Goal: Task Accomplishment & Management: Manage account settings

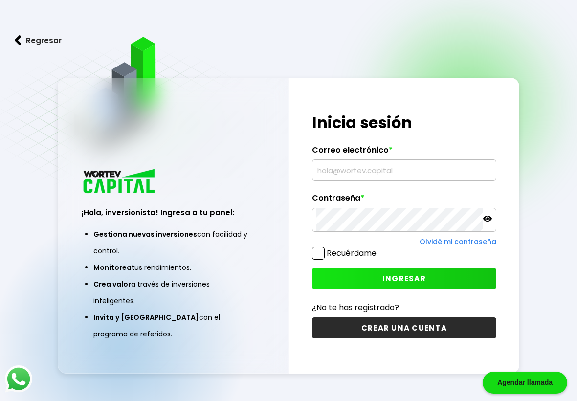
click at [384, 168] on input "text" at bounding box center [403, 170] width 175 height 21
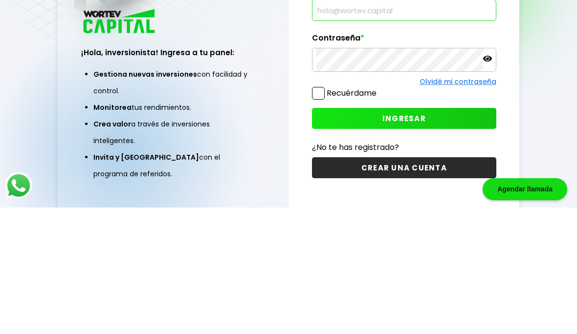
scroll to position [83, 0]
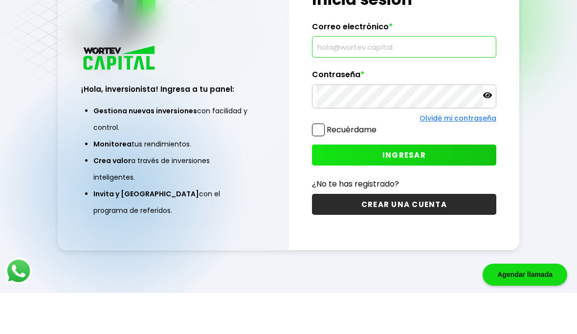
type input "[EMAIL_ADDRESS][DOMAIN_NAME]"
click at [555, 64] on div "Regresar ¡Hola, inversionista! Ingresa a tu panel: Gestiona nuevas inversiones …" at bounding box center [288, 142] width 577 height 383
click at [399, 191] on span "INGRESAR" at bounding box center [403, 196] width 43 height 10
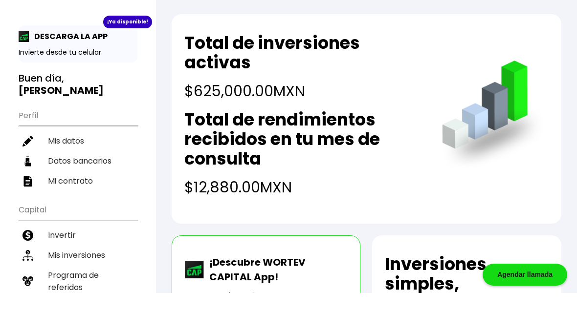
scroll to position [2, 0]
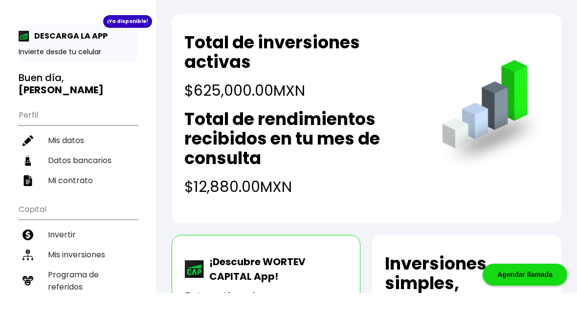
click at [76, 286] on li "Mis inversiones" at bounding box center [78, 296] width 119 height 20
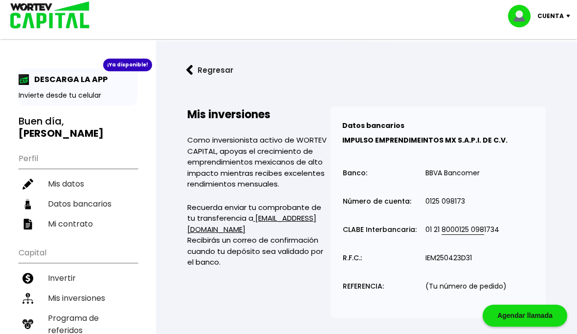
click at [556, 16] on p "Cuenta" at bounding box center [550, 16] width 26 height 15
click at [548, 65] on li "Cerrar sesión" at bounding box center [540, 65] width 78 height 20
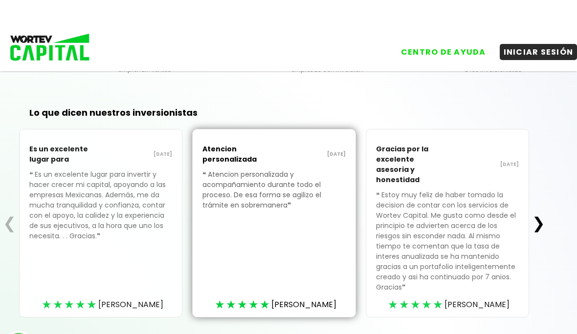
scroll to position [332, 0]
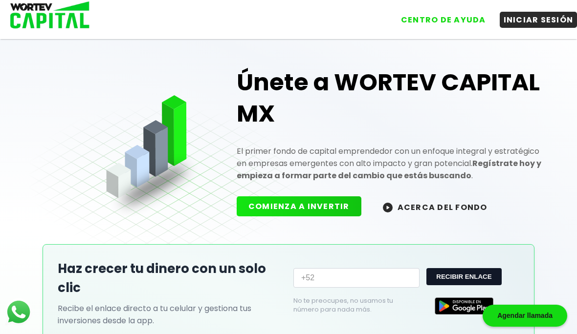
click at [530, 19] on button "INICIAR SESIÓN" at bounding box center [539, 20] width 78 height 16
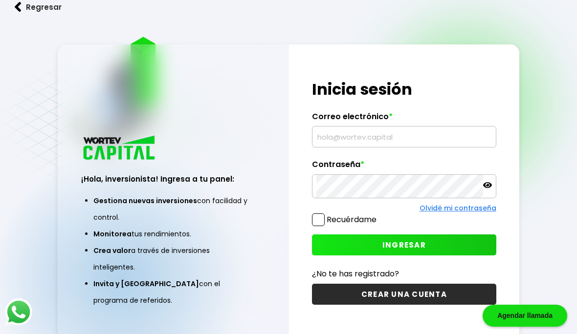
click at [391, 147] on input "text" at bounding box center [403, 137] width 175 height 21
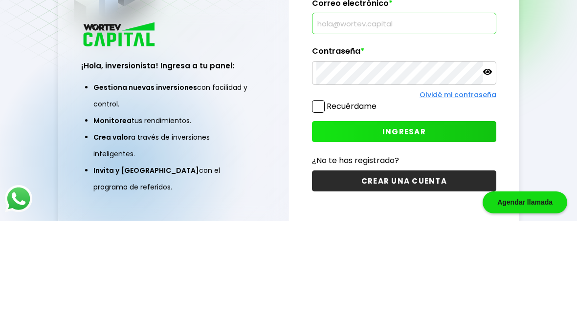
scroll to position [72, 0]
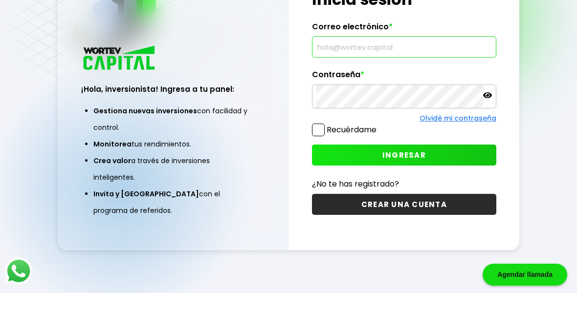
type input "[EMAIL_ADDRESS][DOMAIN_NAME]"
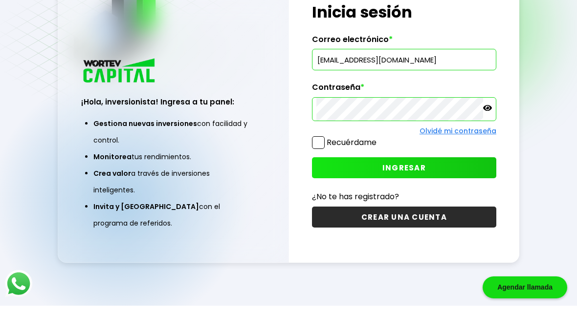
click at [412, 191] on span "INGRESAR" at bounding box center [403, 196] width 43 height 10
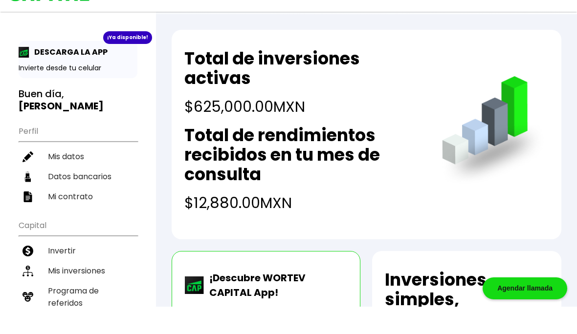
click at [89, 288] on li "Mis inversiones" at bounding box center [78, 298] width 119 height 20
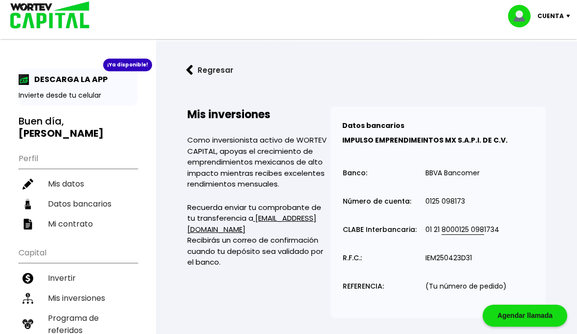
click at [192, 65] on img at bounding box center [189, 70] width 7 height 10
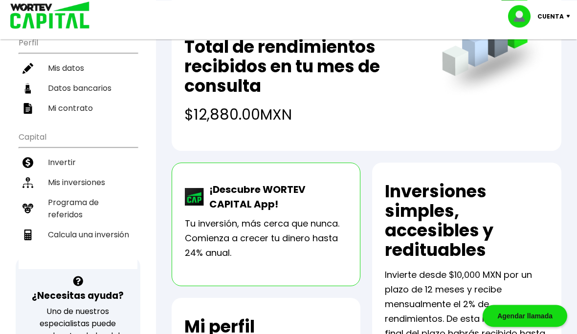
scroll to position [115, 0]
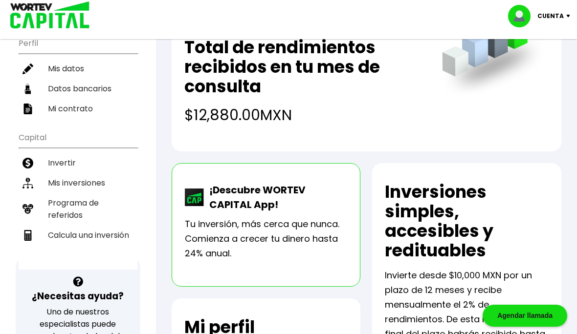
click at [87, 173] on li "Mis inversiones" at bounding box center [78, 183] width 119 height 20
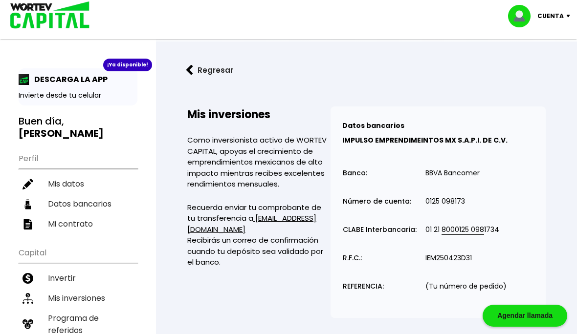
click at [552, 13] on p "Cuenta" at bounding box center [550, 16] width 26 height 15
click at [544, 64] on li "Cerrar sesión" at bounding box center [540, 65] width 78 height 20
